Goal: Task Accomplishment & Management: Manage account settings

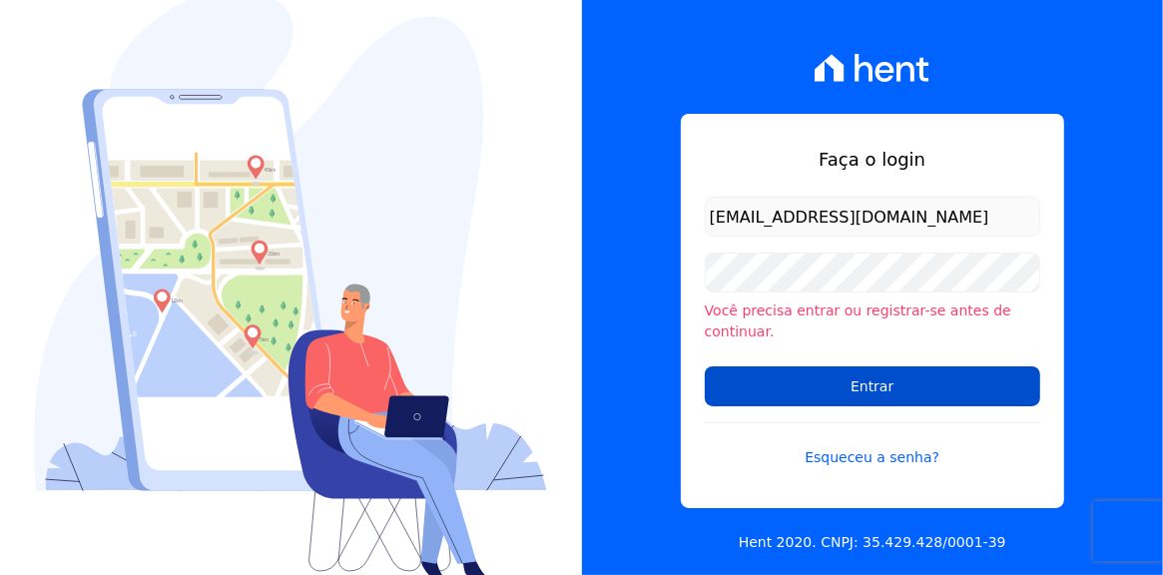
click at [898, 368] on input "Entrar" at bounding box center [872, 386] width 335 height 40
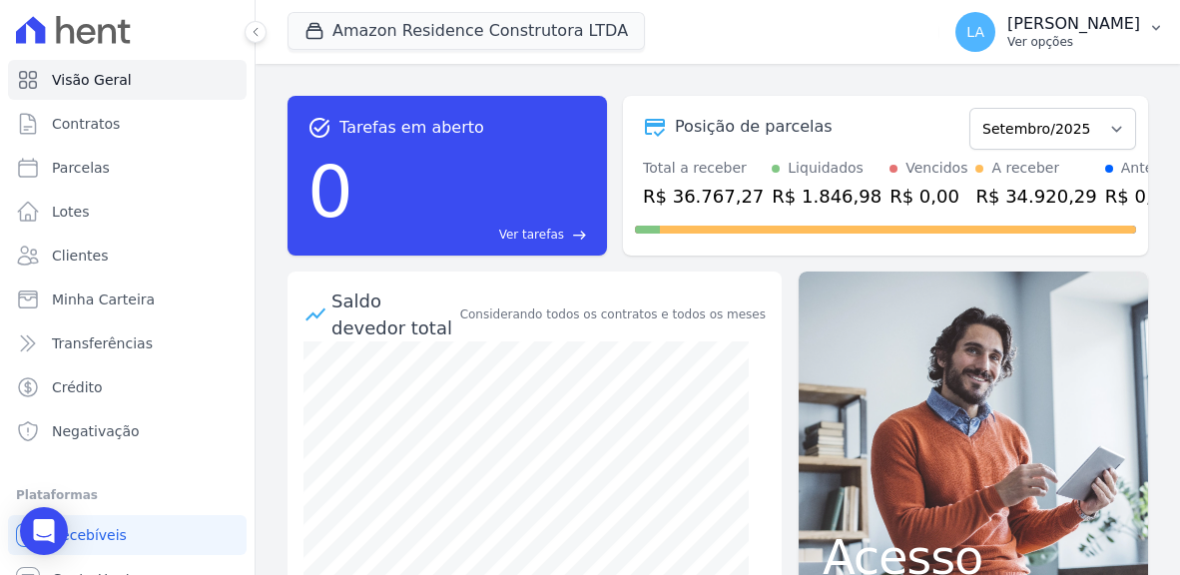
click at [1153, 22] on icon "button" at bounding box center [1156, 28] width 16 height 16
click at [1155, 22] on icon "button" at bounding box center [1156, 28] width 16 height 16
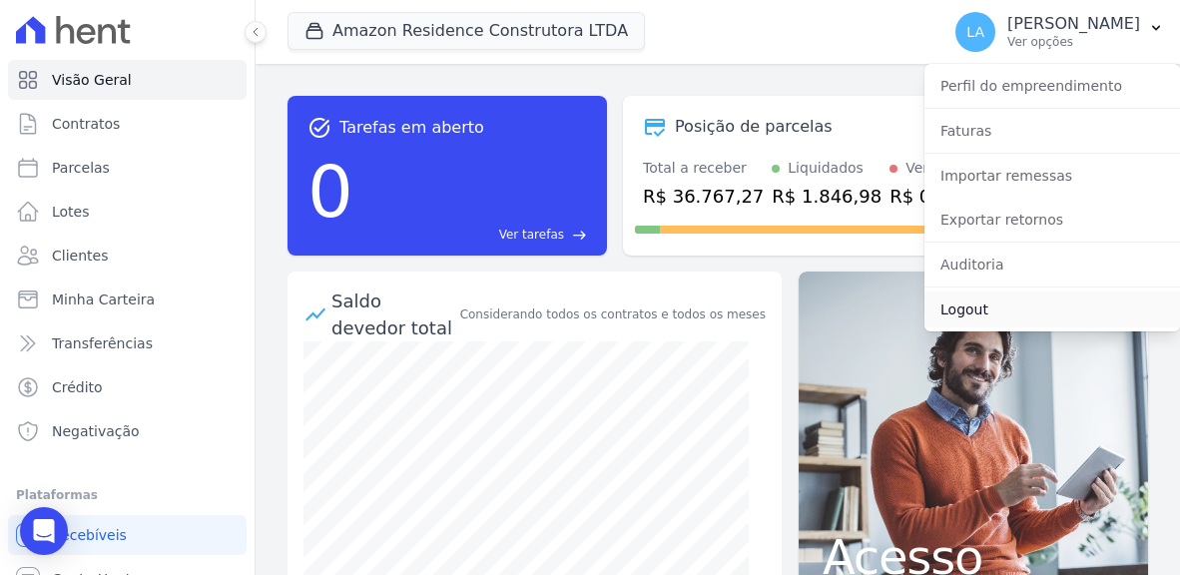
click at [959, 307] on link "Logout" at bounding box center [1052, 309] width 256 height 36
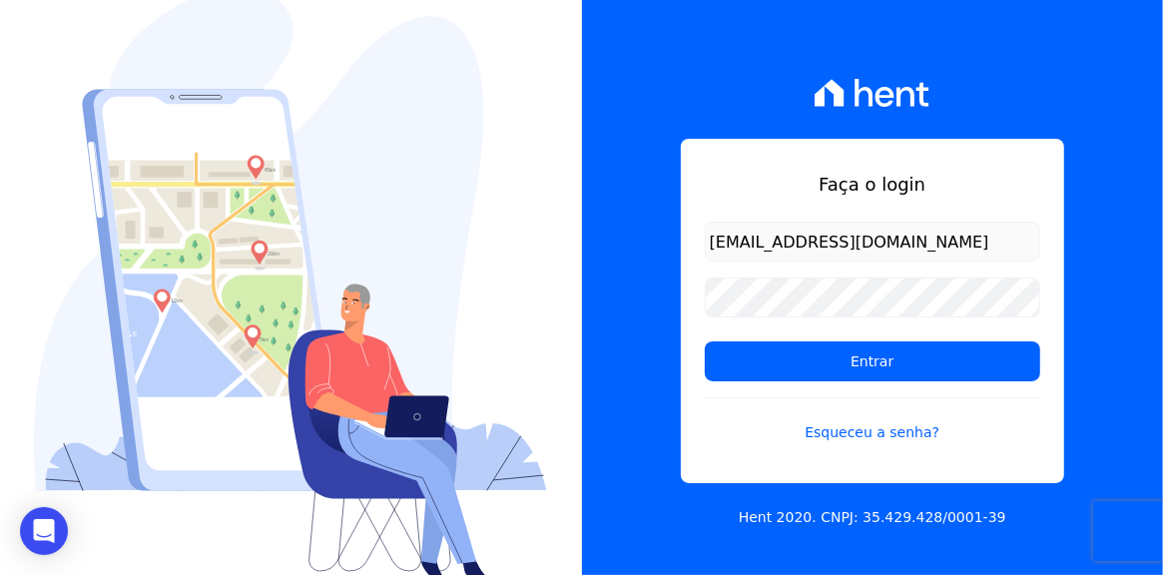
type input "[EMAIL_ADDRESS][DOMAIN_NAME]"
